Goal: Task Accomplishment & Management: Use online tool/utility

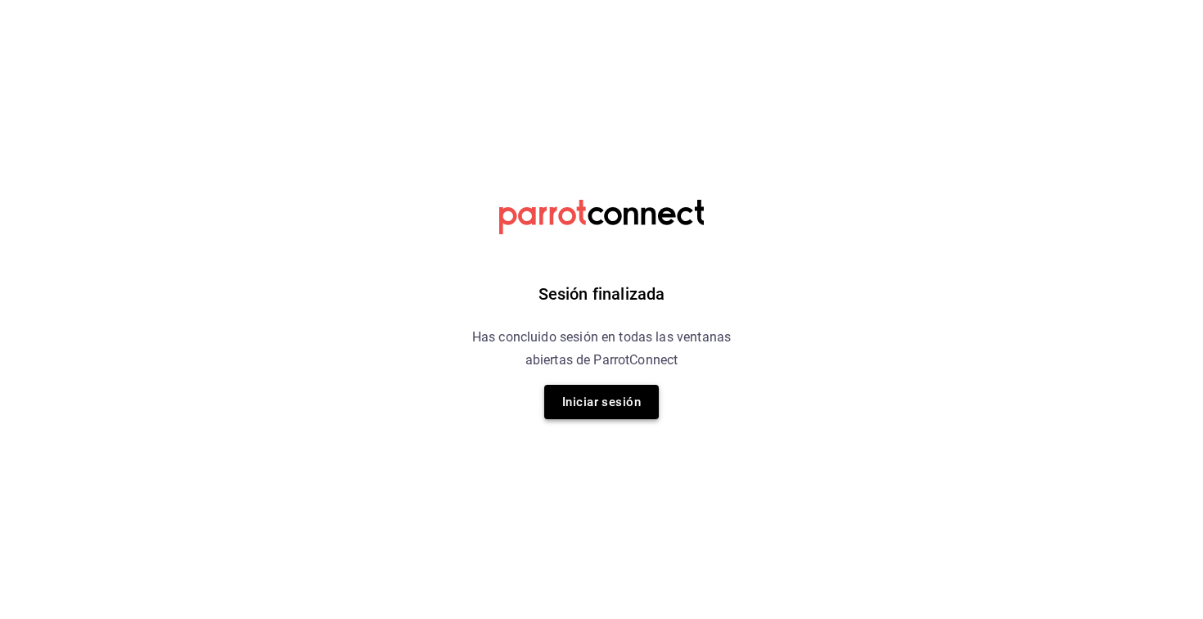
click at [582, 416] on button "Iniciar sesión" at bounding box center [601, 402] width 115 height 34
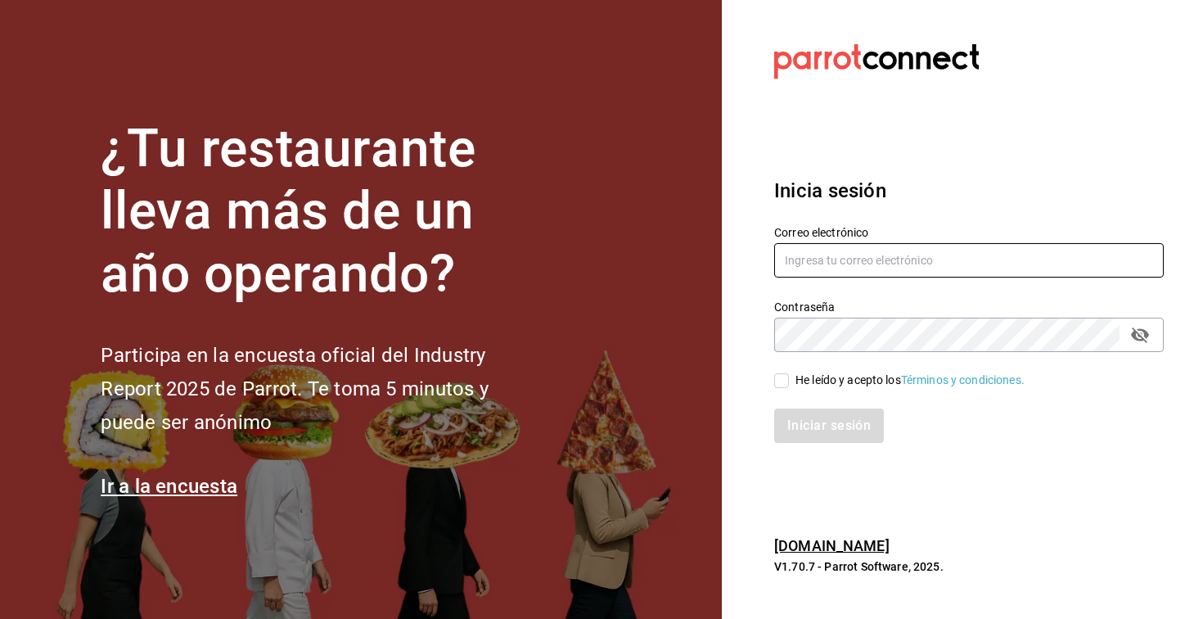
type input "[EMAIL_ADDRESS][DOMAIN_NAME]"
click at [786, 382] on input "He leído y acepto los Términos y condiciones." at bounding box center [781, 380] width 15 height 15
checkbox input "true"
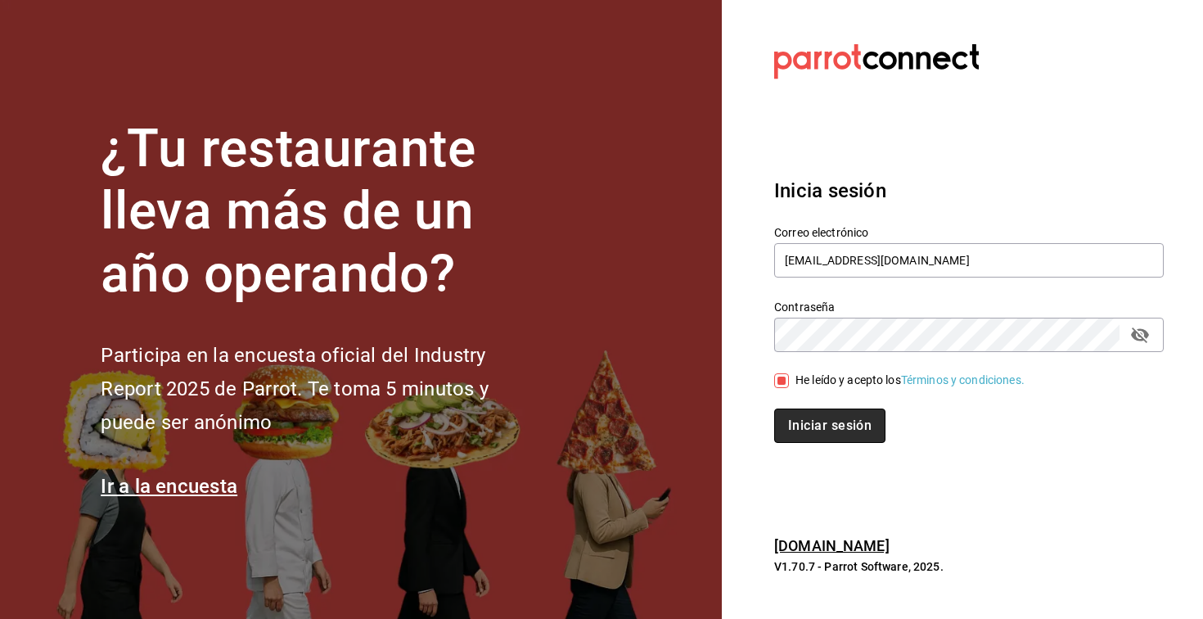
click at [836, 439] on button "Iniciar sesión" at bounding box center [829, 425] width 111 height 34
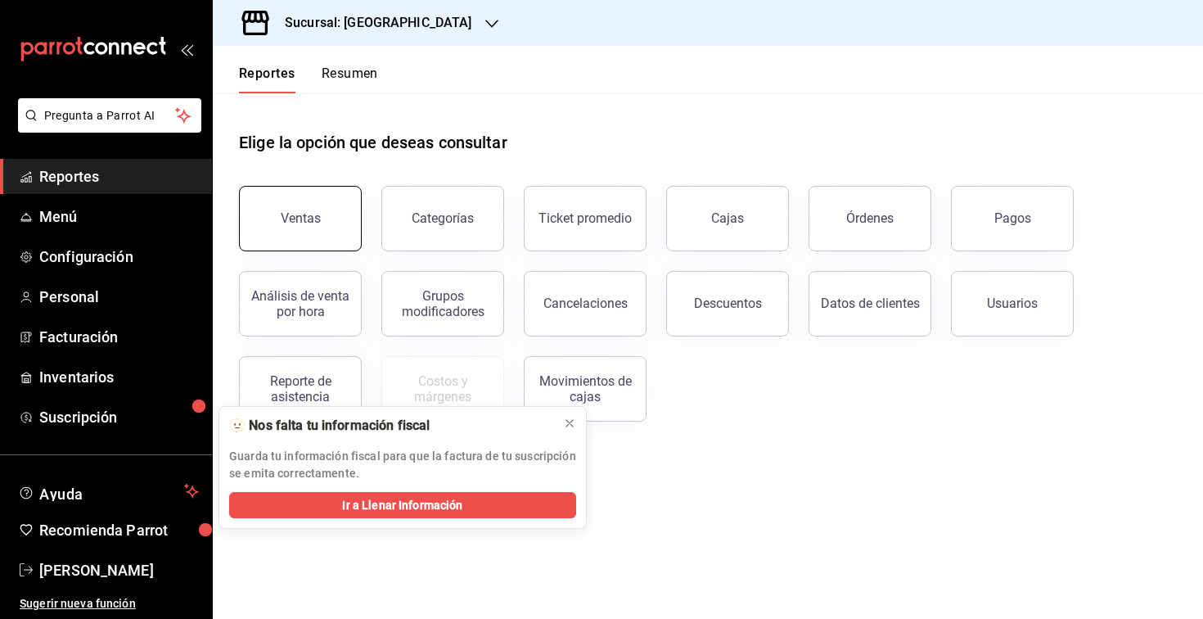
click at [304, 232] on button "Ventas" at bounding box center [300, 218] width 123 height 65
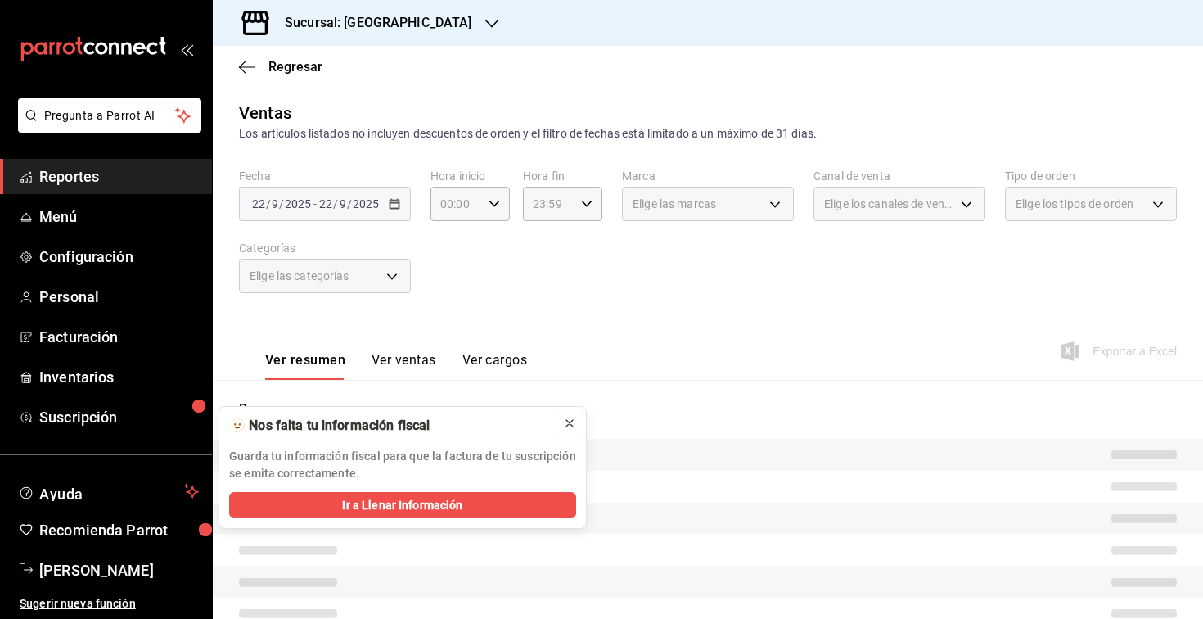
click at [575, 422] on icon at bounding box center [569, 423] width 13 height 13
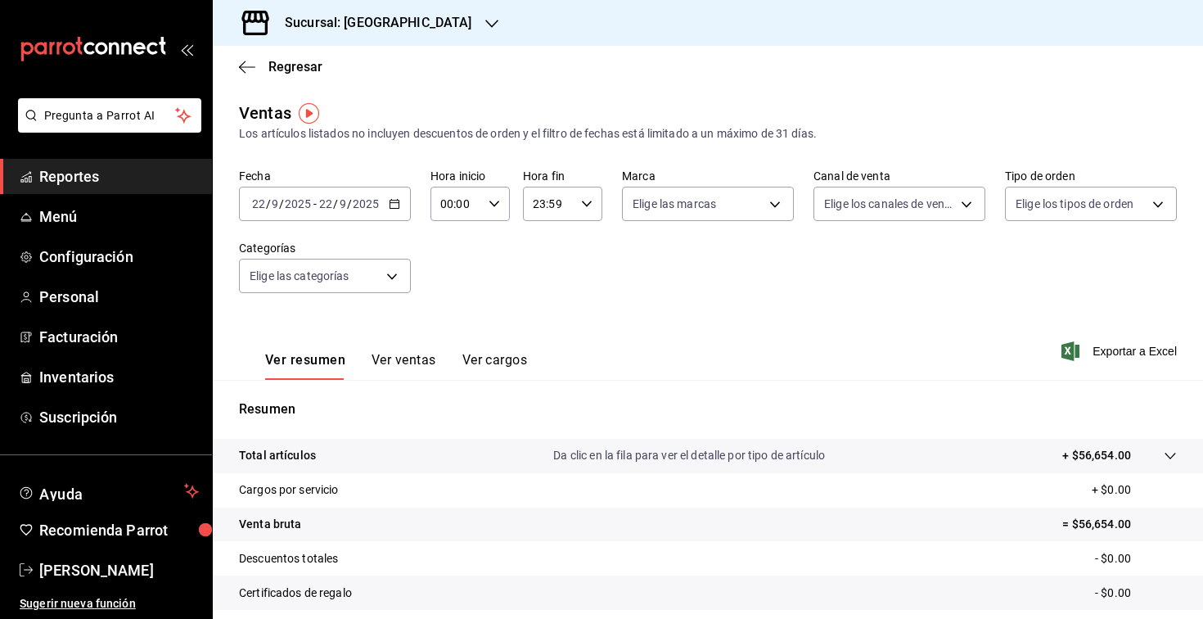
click at [314, 198] on span "-" at bounding box center [314, 203] width 3 height 13
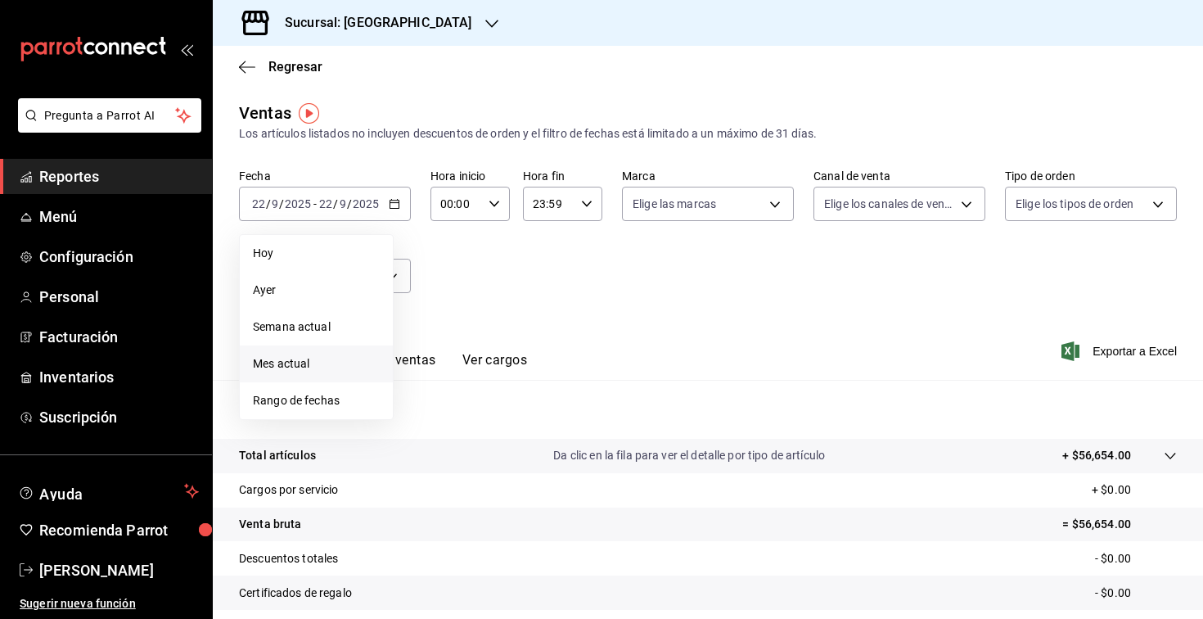
click at [301, 367] on span "Mes actual" at bounding box center [316, 363] width 127 height 17
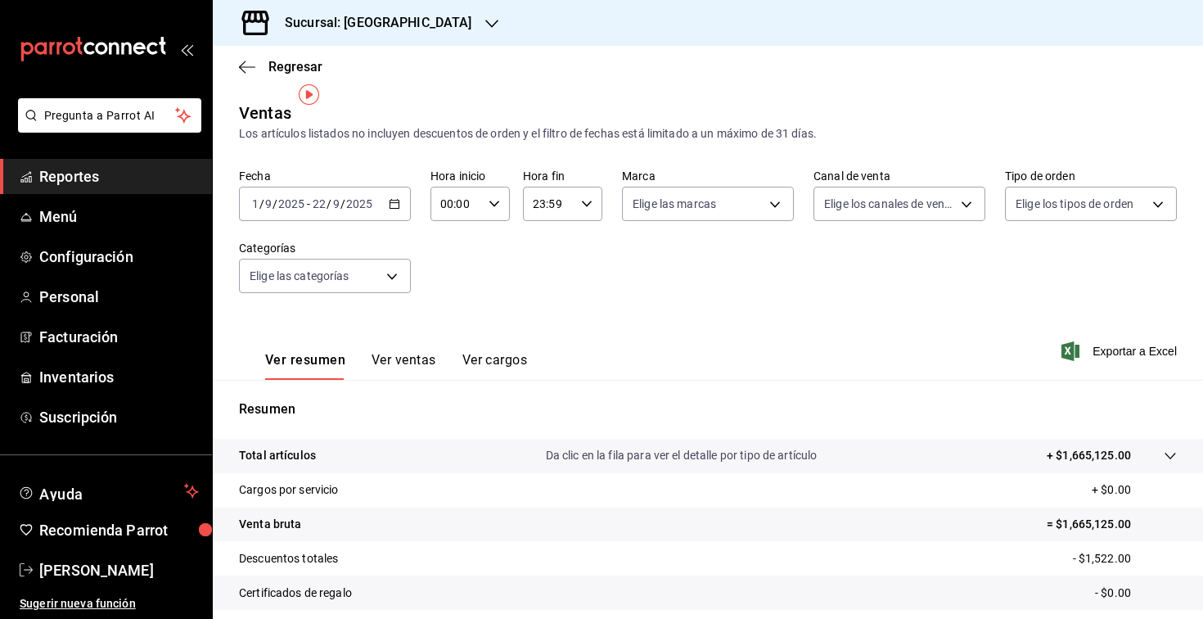
scroll to position [165, 0]
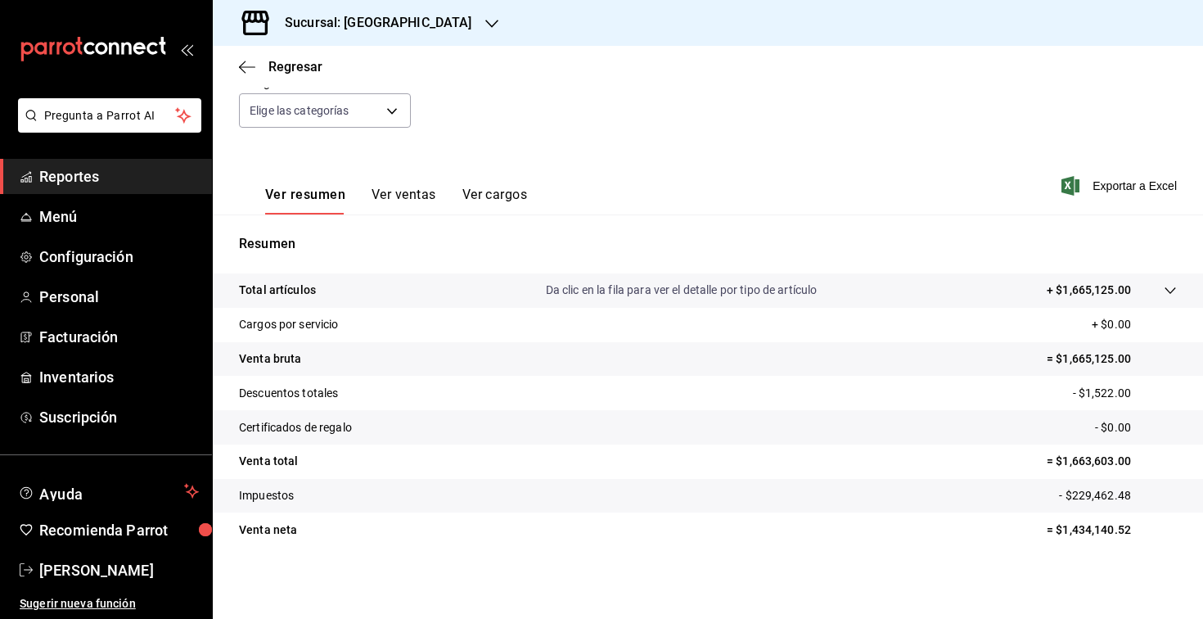
click at [398, 27] on h3 "Sucursal: [GEOGRAPHIC_DATA]" at bounding box center [372, 23] width 201 height 20
click at [302, 142] on span "Terraza Catedral (Caja)" at bounding box center [286, 144] width 120 height 17
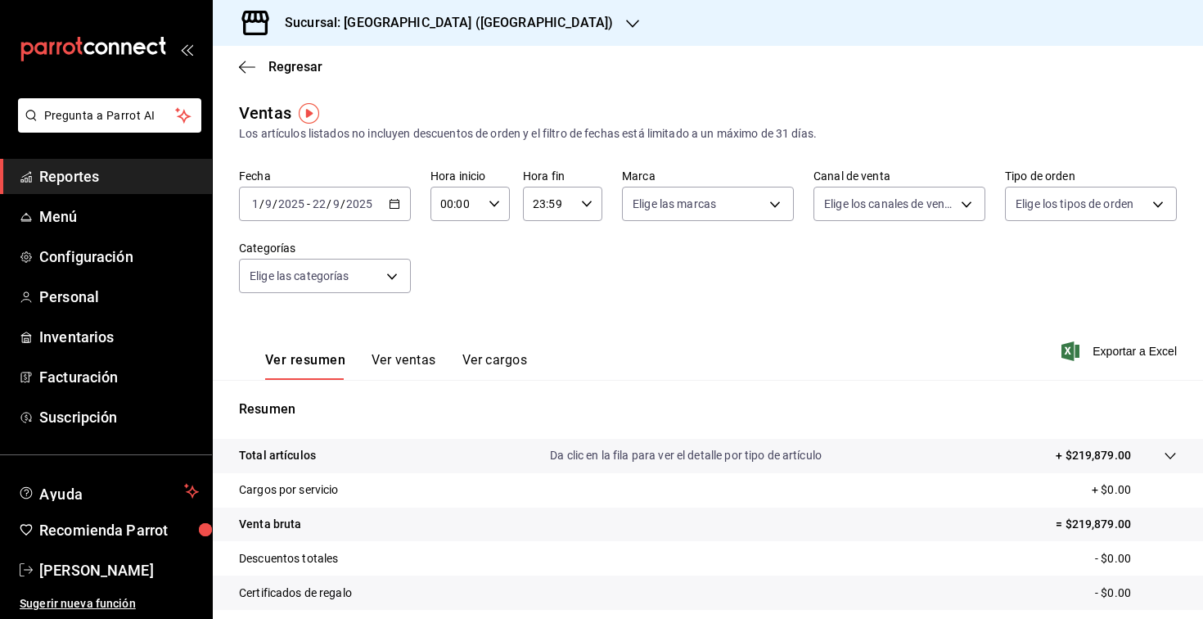
click at [425, 29] on h3 "Sucursal: [GEOGRAPHIC_DATA] ([GEOGRAPHIC_DATA])" at bounding box center [442, 23] width 341 height 20
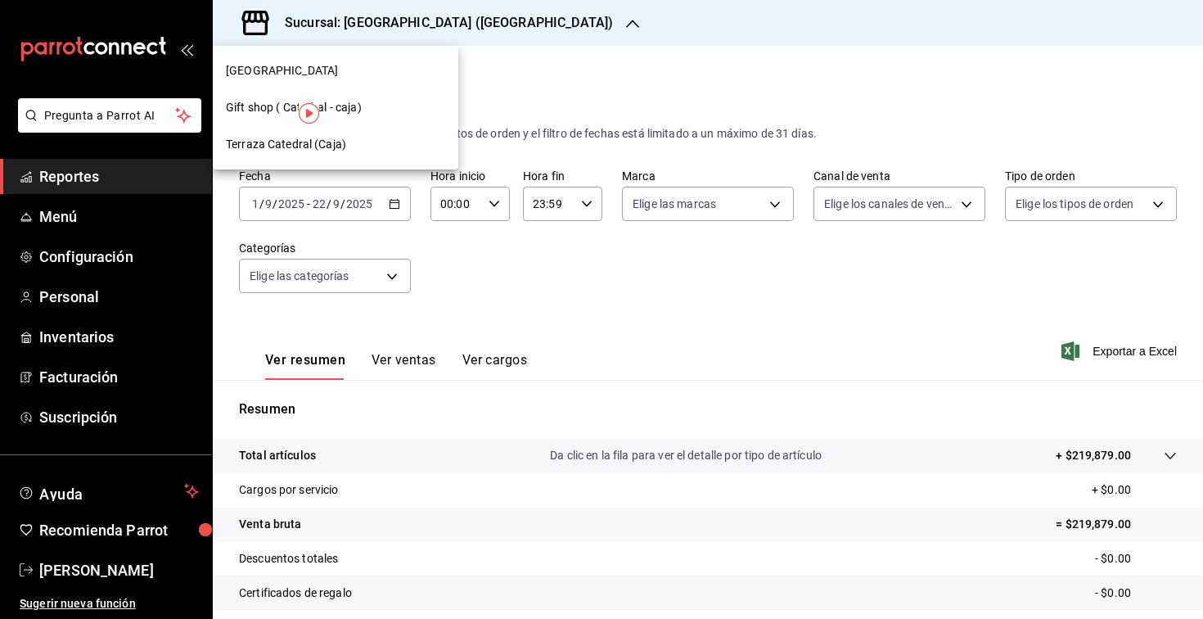
click at [266, 112] on span "Gift shop ( Catedral - caja)" at bounding box center [294, 107] width 136 height 17
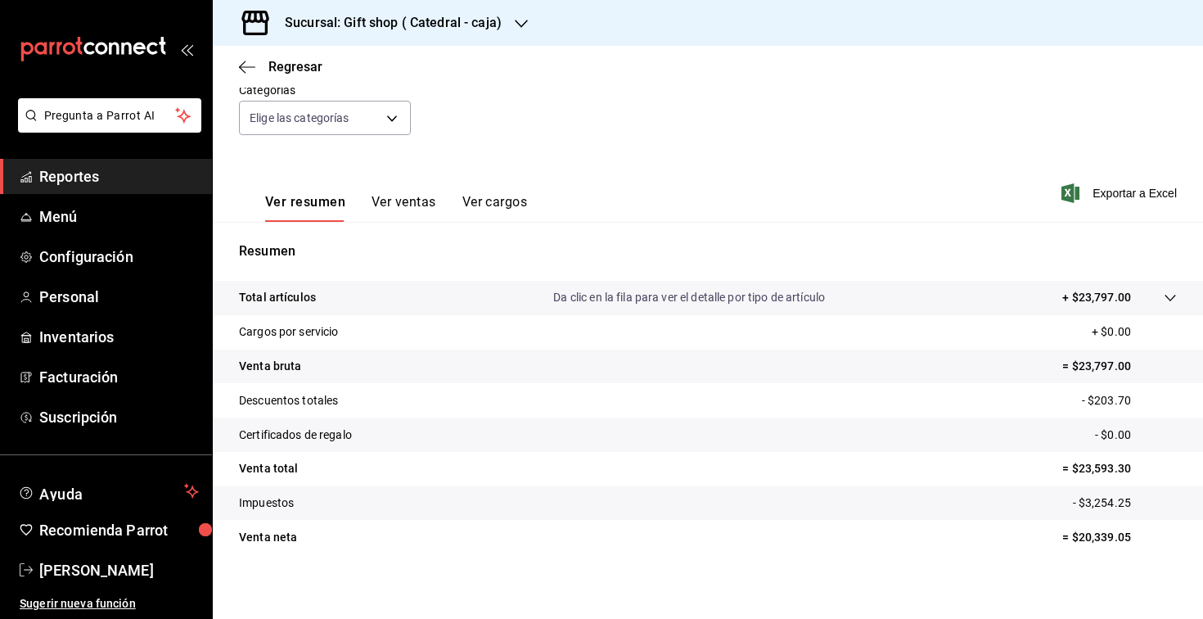
scroll to position [165, 0]
